Goal: Check status: Check status

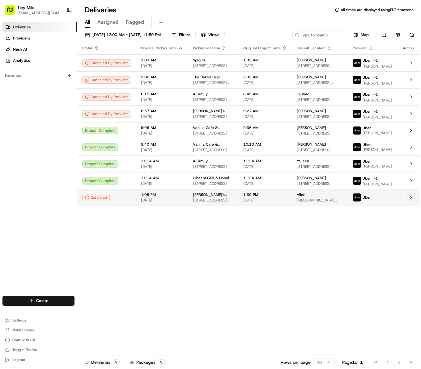
click at [409, 201] on button at bounding box center [410, 197] width 7 height 7
click at [245, 300] on div "Status Original Pickup Time Pickup Location Original Dropoff Time Dropoff Locat…" at bounding box center [248, 199] width 342 height 314
click at [175, 276] on div "Status Original Pickup Time Pickup Location Original Dropoff Time Dropoff Locat…" at bounding box center [248, 199] width 342 height 314
click at [230, 314] on div "Status Original Pickup Time Pickup Location Original Dropoff Time Dropoff Locat…" at bounding box center [248, 199] width 342 height 314
click at [180, 294] on div "Status Original Pickup Time Pickup Location Original Dropoff Time Dropoff Locat…" at bounding box center [248, 199] width 342 height 314
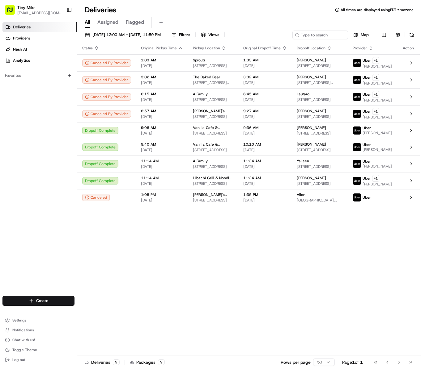
click at [211, 304] on div "Status Original Pickup Time Pickup Location Original Dropoff Time Dropoff Locat…" at bounding box center [248, 199] width 342 height 314
click at [221, 300] on div "Status Original Pickup Time Pickup Location Original Dropoff Time Dropoff Locat…" at bounding box center [248, 199] width 342 height 314
click at [229, 295] on div "Status Original Pickup Time Pickup Location Original Dropoff Time Dropoff Locat…" at bounding box center [248, 199] width 342 height 314
click at [219, 284] on div "Status Original Pickup Time Pickup Location Original Dropoff Time Dropoff Locat…" at bounding box center [248, 199] width 342 height 314
click at [217, 283] on div "Status Original Pickup Time Pickup Location Original Dropoff Time Dropoff Locat…" at bounding box center [248, 199] width 342 height 314
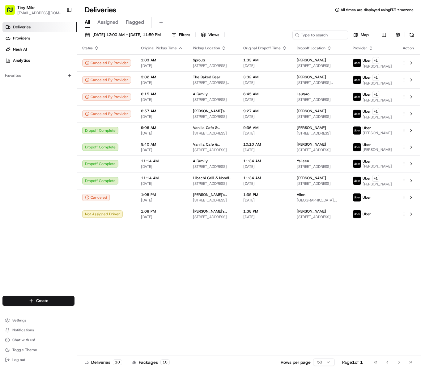
click at [222, 300] on div "Status Original Pickup Time Pickup Location Original Dropoff Time Dropoff Locat…" at bounding box center [248, 199] width 342 height 314
click at [413, 218] on button at bounding box center [410, 214] width 7 height 7
click at [411, 218] on button at bounding box center [410, 214] width 7 height 7
click at [413, 201] on button at bounding box center [410, 197] width 7 height 7
click at [332, 287] on div "Status Original Pickup Time Pickup Location Original Dropoff Time Dropoff Locat…" at bounding box center [248, 199] width 342 height 314
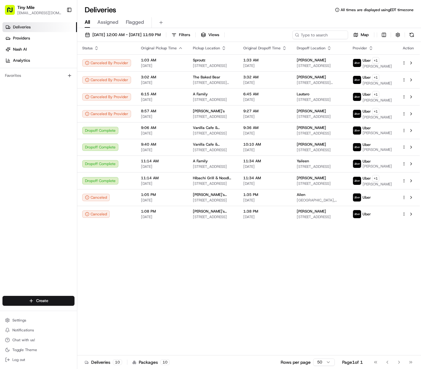
click at [301, 284] on div "Status Original Pickup Time Pickup Location Original Dropoff Time Dropoff Locat…" at bounding box center [248, 199] width 342 height 314
drag, startPoint x: 186, startPoint y: 300, endPoint x: 192, endPoint y: 297, distance: 6.9
click at [192, 297] on div "Status Original Pickup Time Pickup Location Original Dropoff Time Dropoff Locat…" at bounding box center [248, 199] width 342 height 314
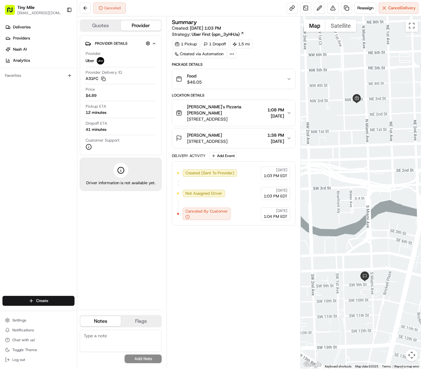
click at [351, 245] on div at bounding box center [361, 192] width 120 height 353
click at [240, 268] on div "Summary Created: [DATE] 1:03 PM Strategy: Uber First (opn_3yHHJa) 1 Pickup 1 Dr…" at bounding box center [234, 192] width 124 height 347
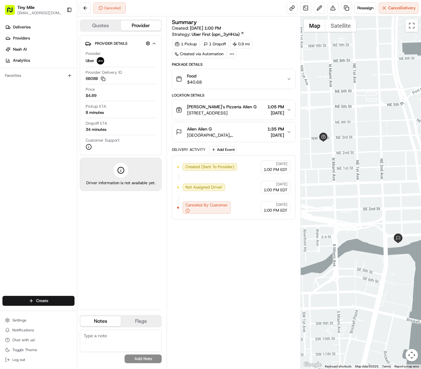
click at [267, 274] on div "Summary Created: [DATE] 1:00 PM Strategy: Uber First (opn_3yHHJa) 1 Pickup 1 Dr…" at bounding box center [234, 192] width 124 height 347
click at [225, 272] on div "Summary Created: [DATE] 1:00 PM Strategy: Uber First (opn_3yHHJa) 1 Pickup 1 Dr…" at bounding box center [234, 192] width 124 height 347
